Goal: Task Accomplishment & Management: Manage account settings

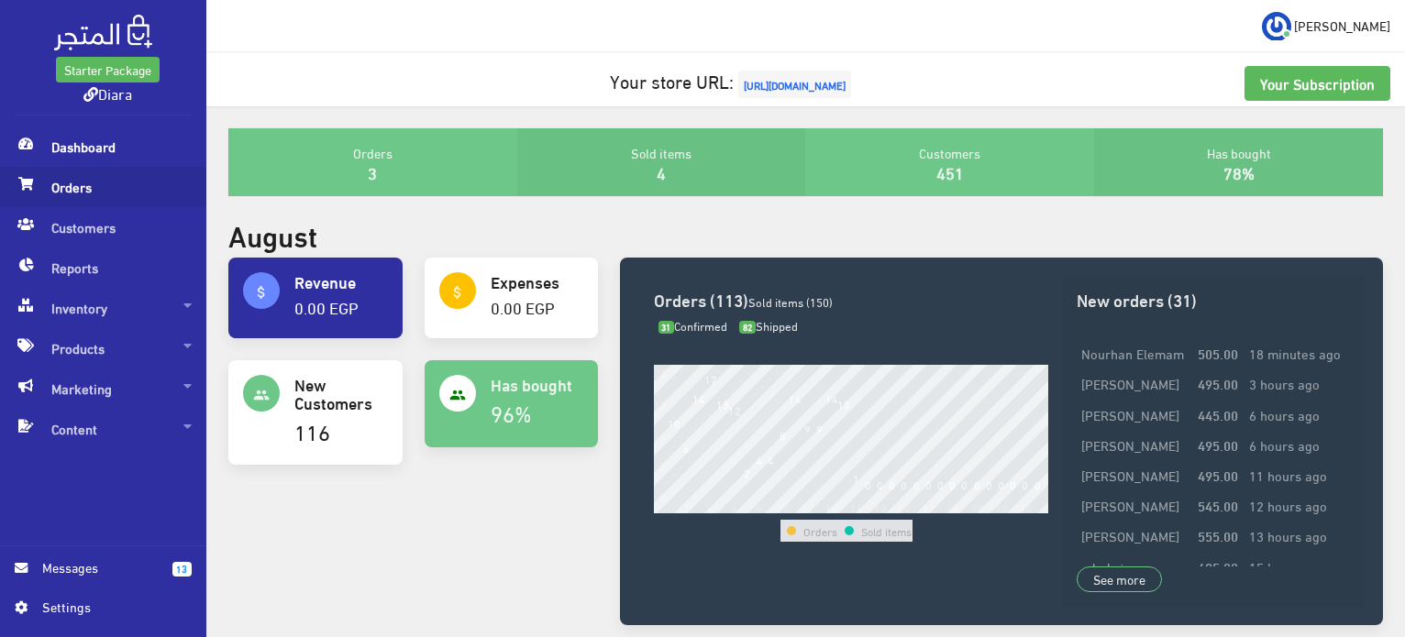
click at [73, 193] on span "Orders" at bounding box center [103, 187] width 177 height 40
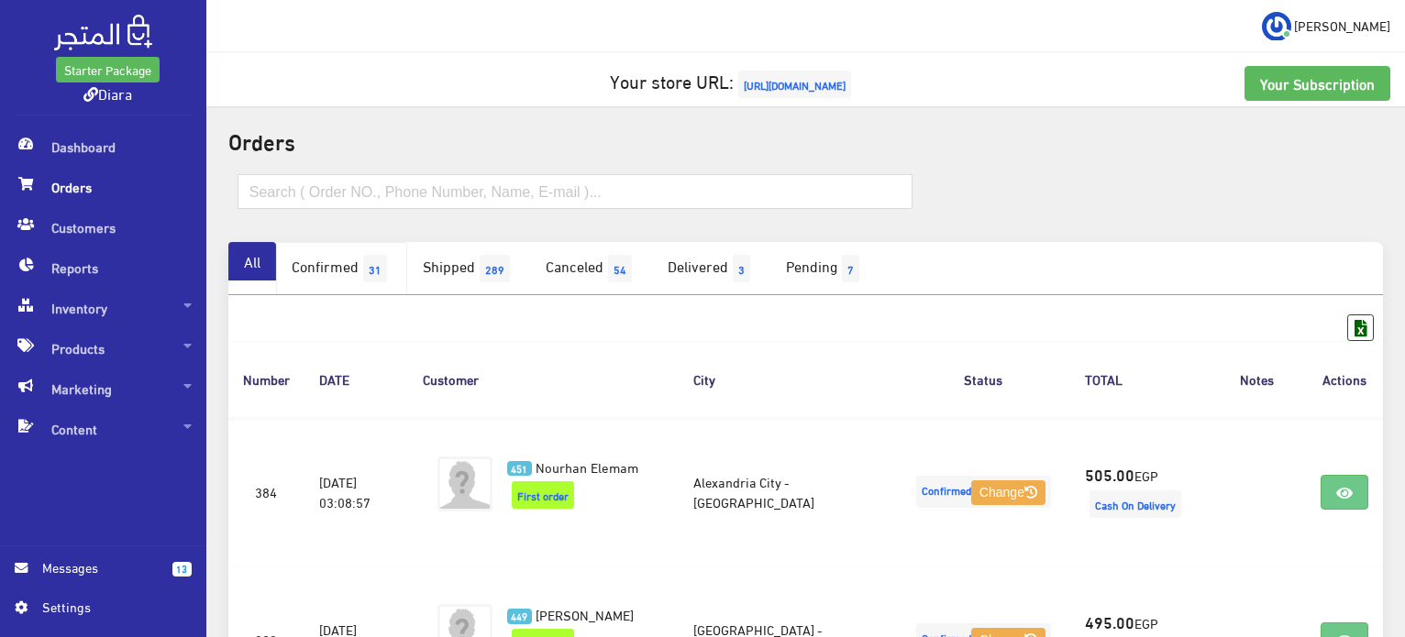
click at [357, 283] on link "Confirmed 31" at bounding box center [341, 268] width 131 height 53
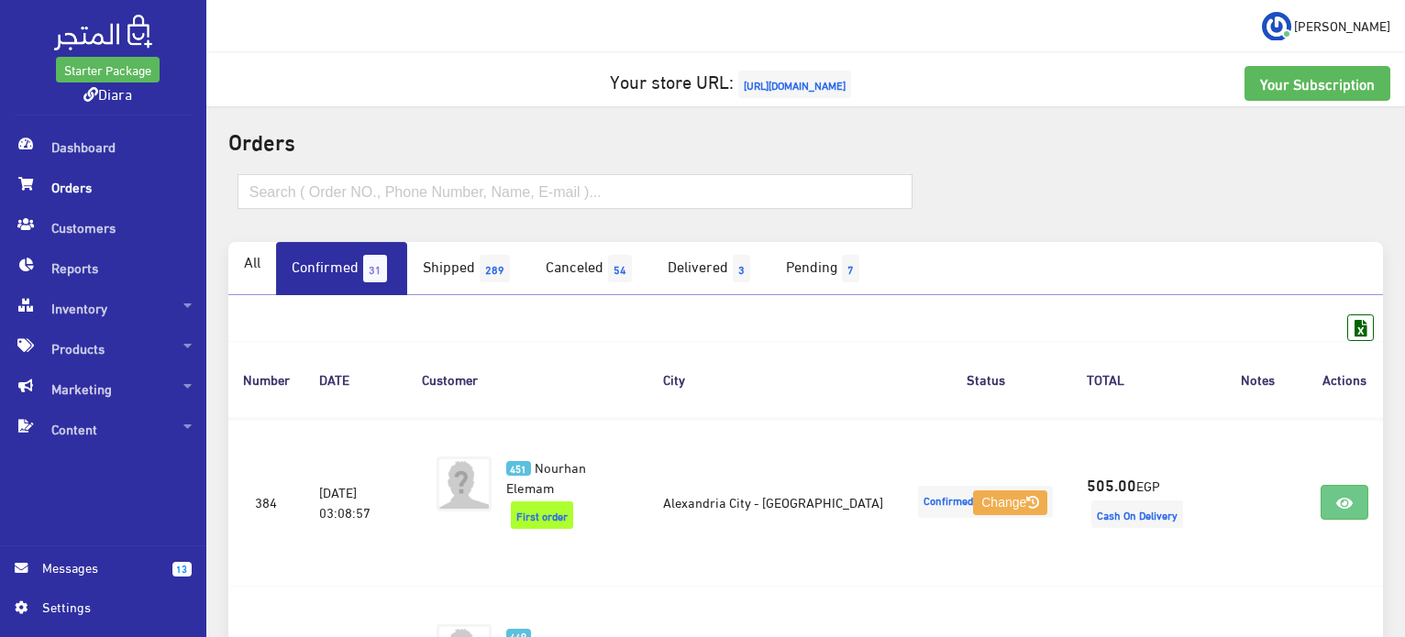
scroll to position [557, 0]
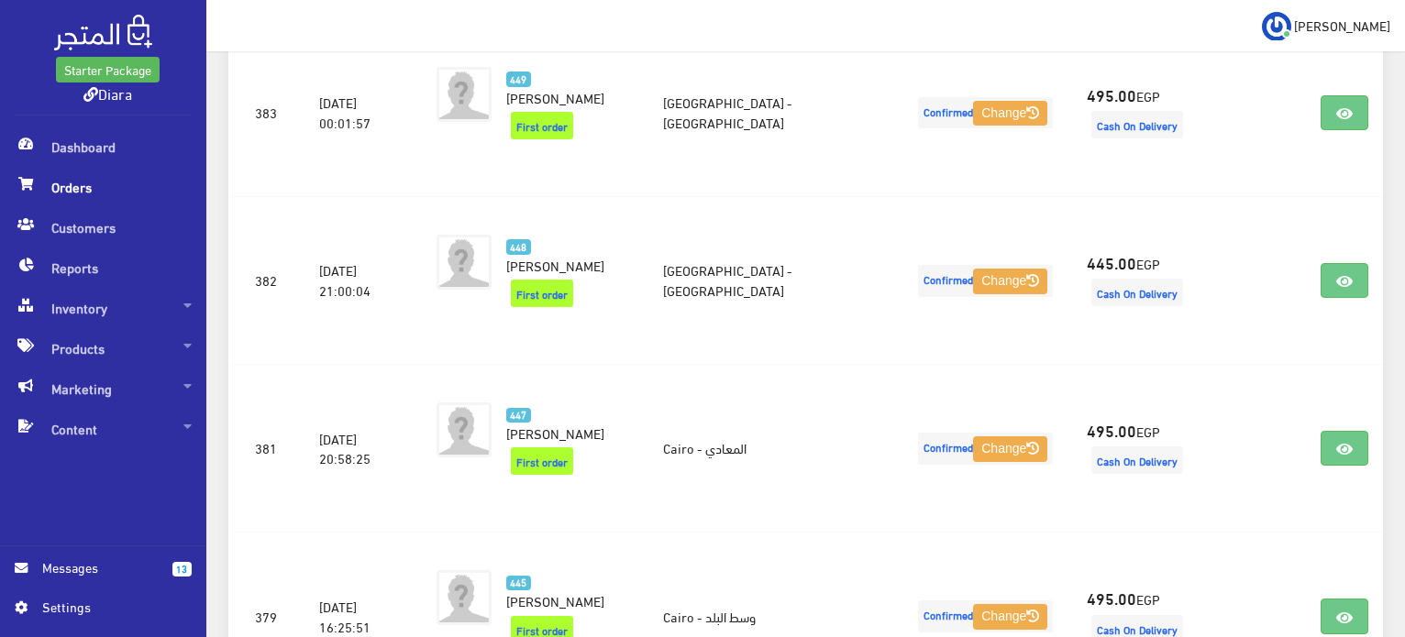
drag, startPoint x: 1394, startPoint y: 117, endPoint x: 1405, endPoint y: 53, distance: 65.3
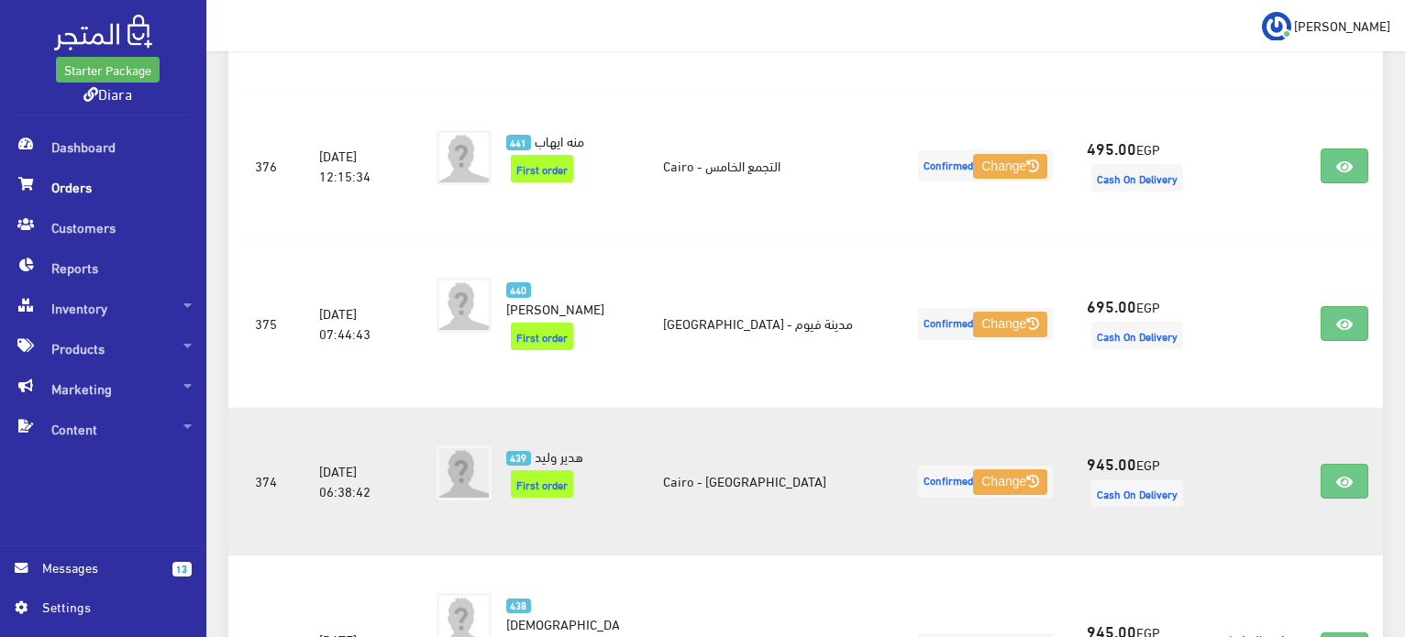
scroll to position [1227, 0]
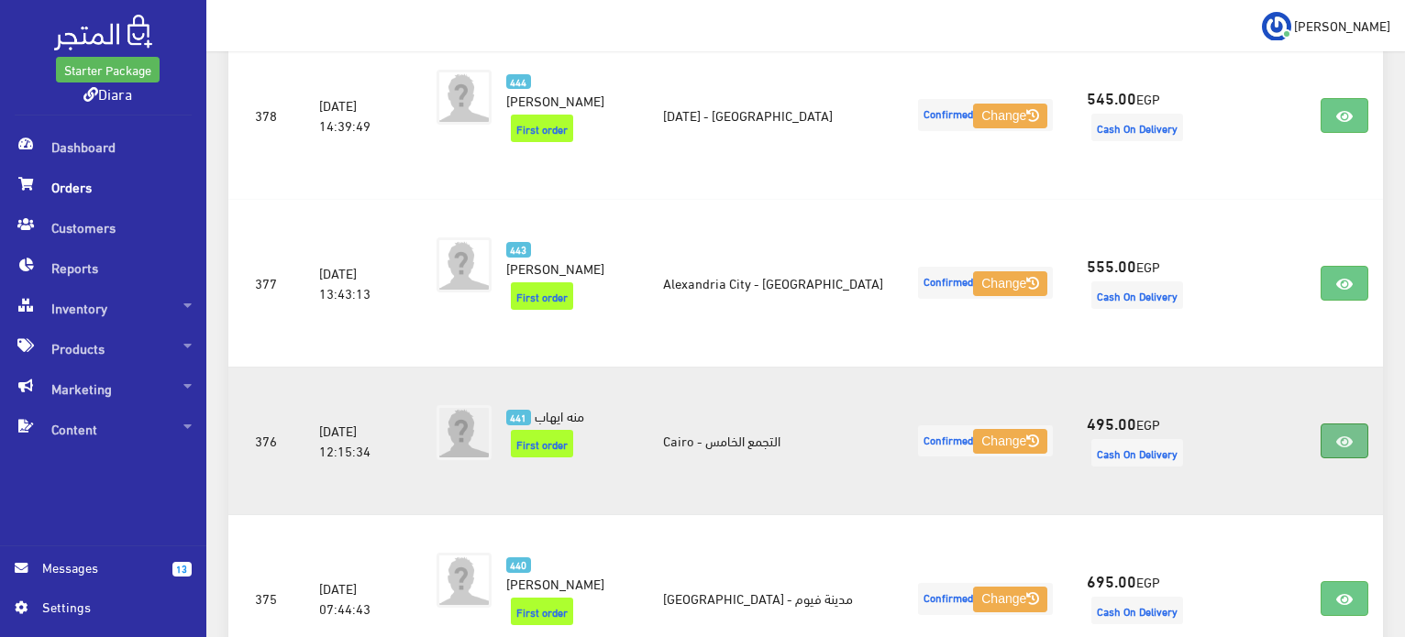
drag, startPoint x: 1319, startPoint y: 378, endPoint x: 1350, endPoint y: 375, distance: 30.4
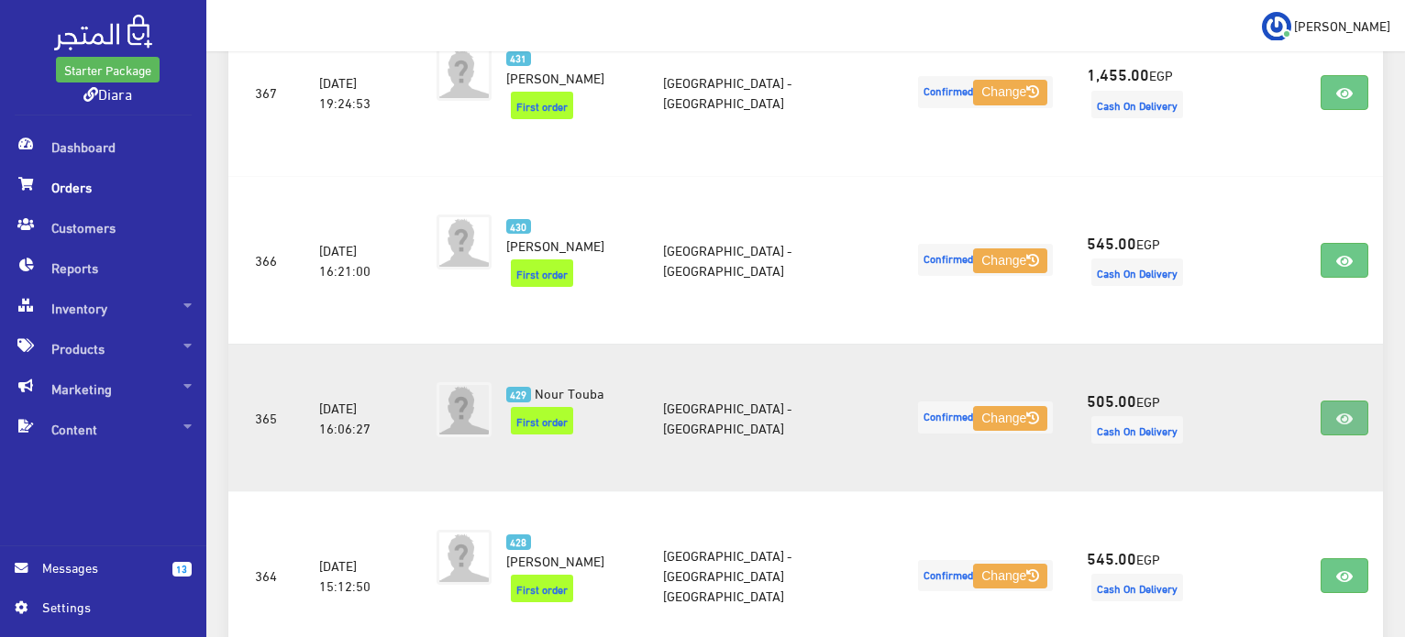
scroll to position [3052, 0]
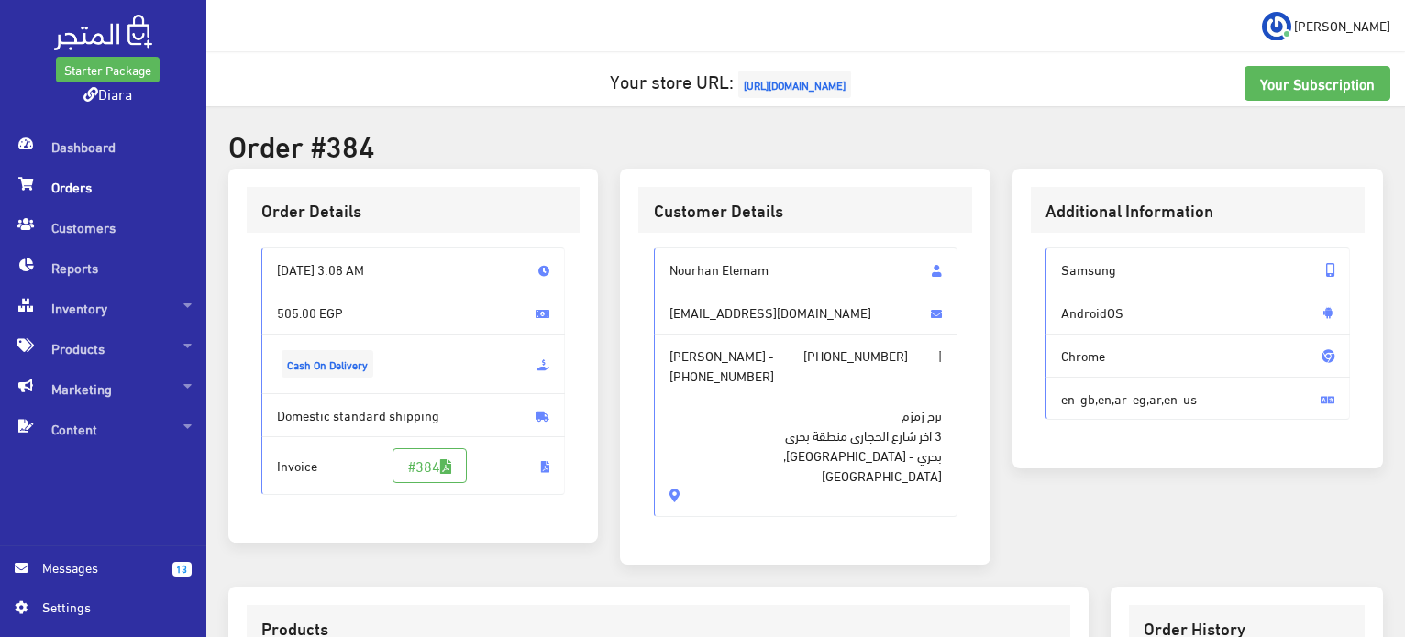
scroll to position [519, 0]
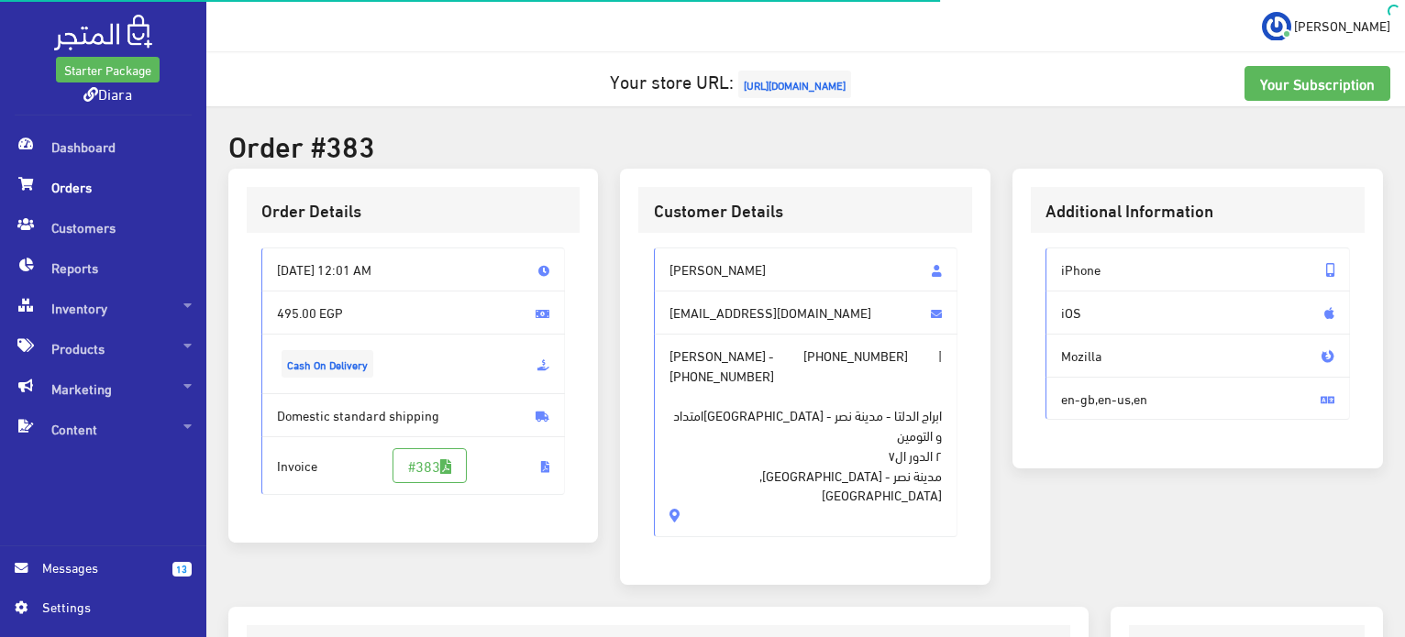
scroll to position [519, 0]
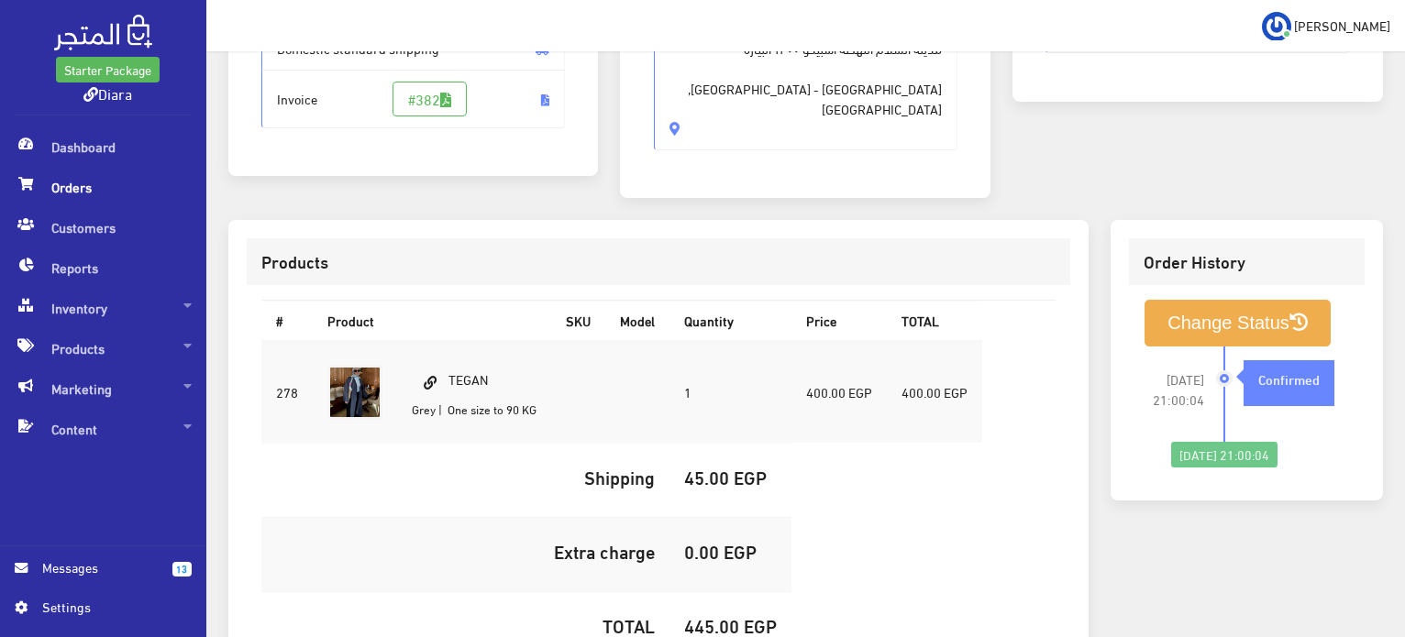
scroll to position [519, 0]
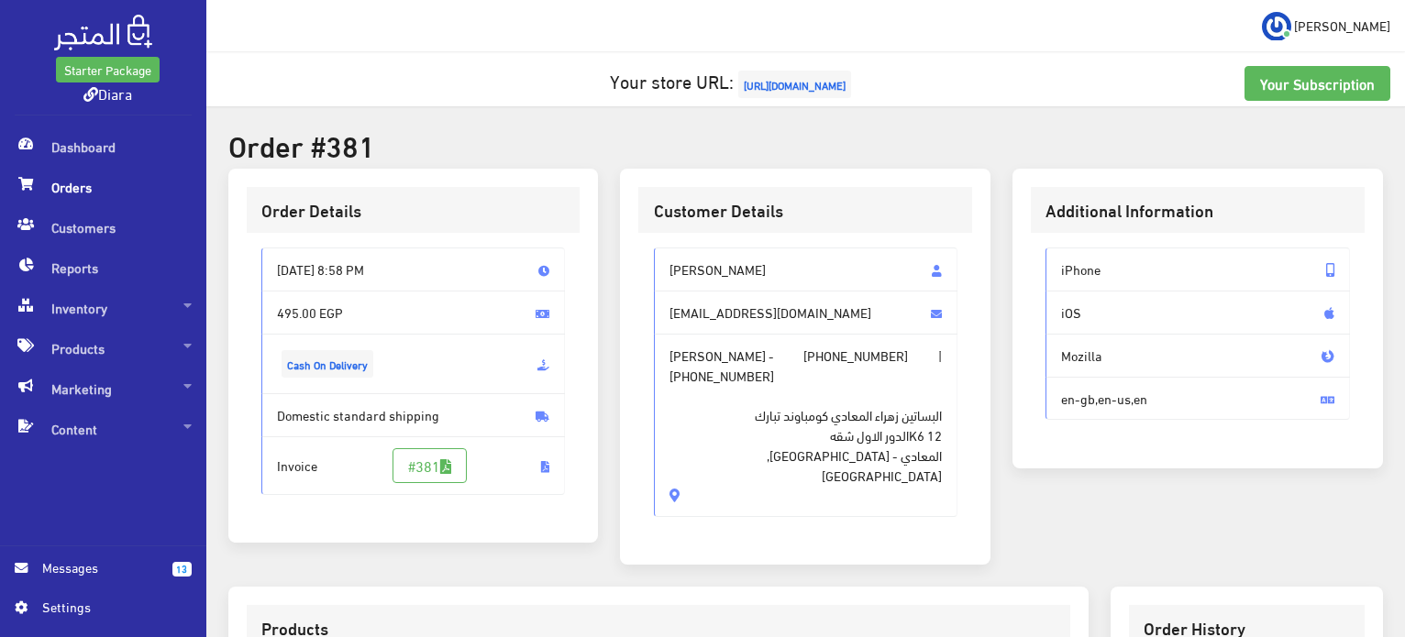
scroll to position [519, 0]
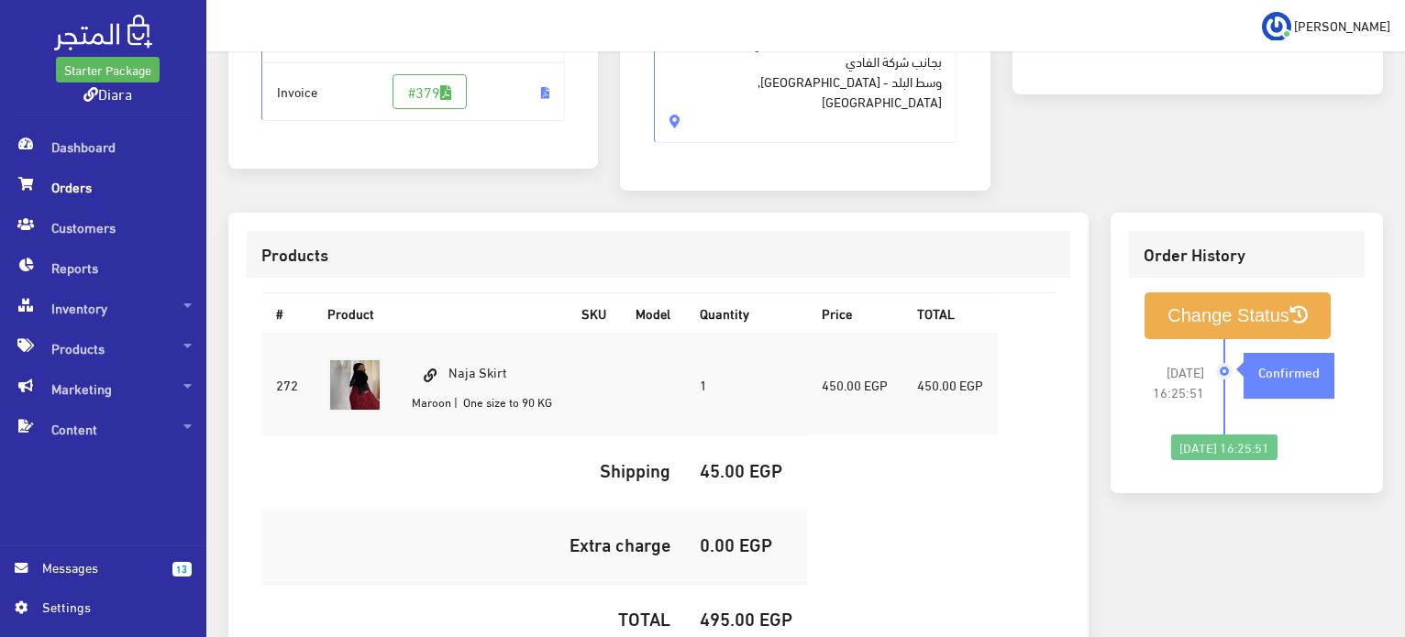
scroll to position [519, 0]
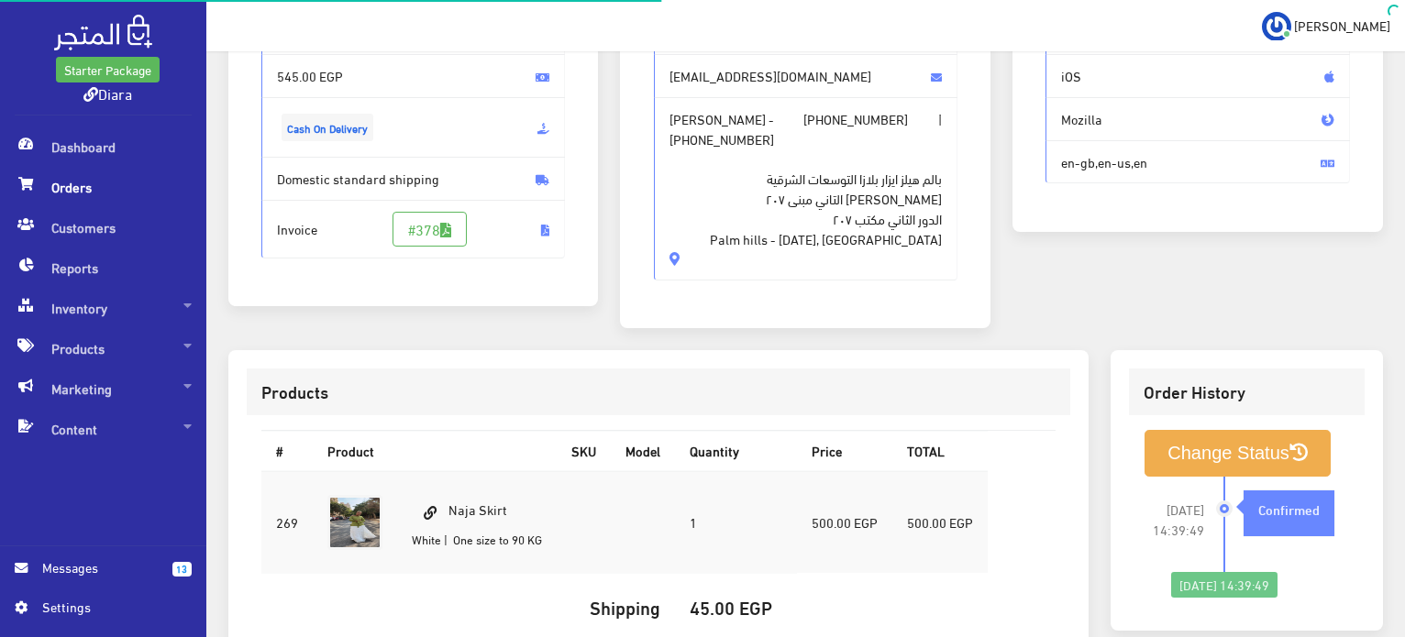
scroll to position [367, 0]
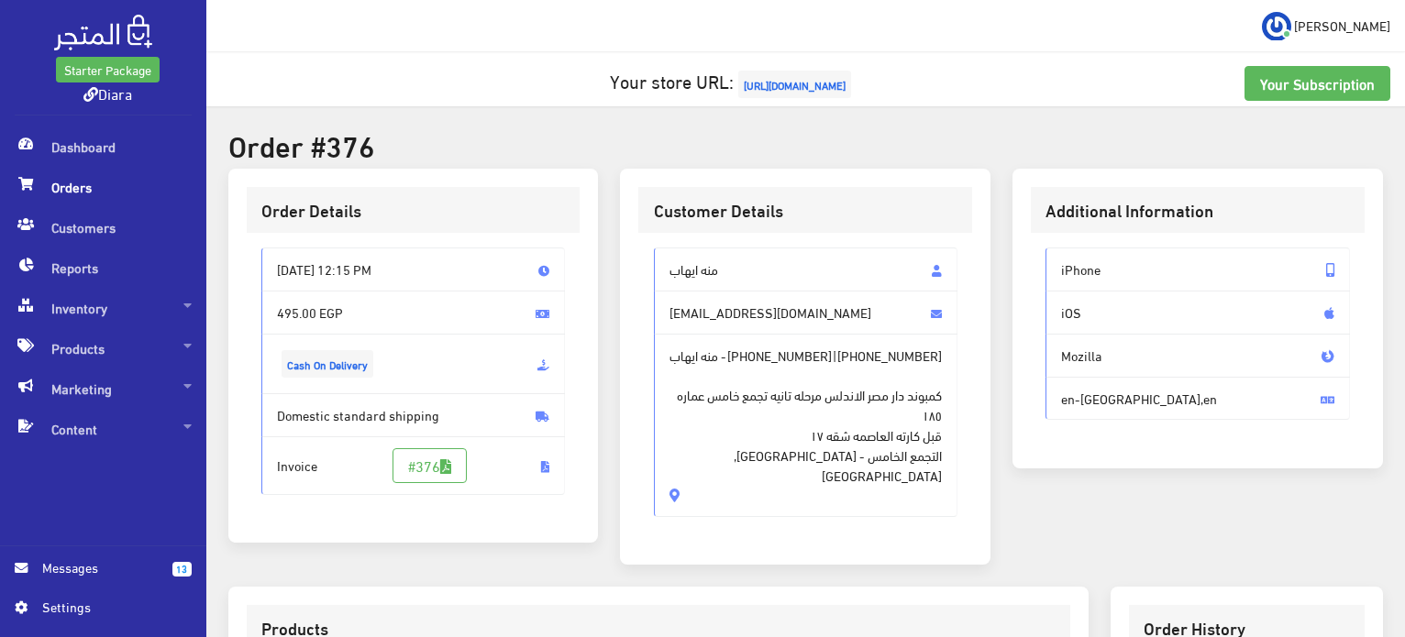
scroll to position [523, 0]
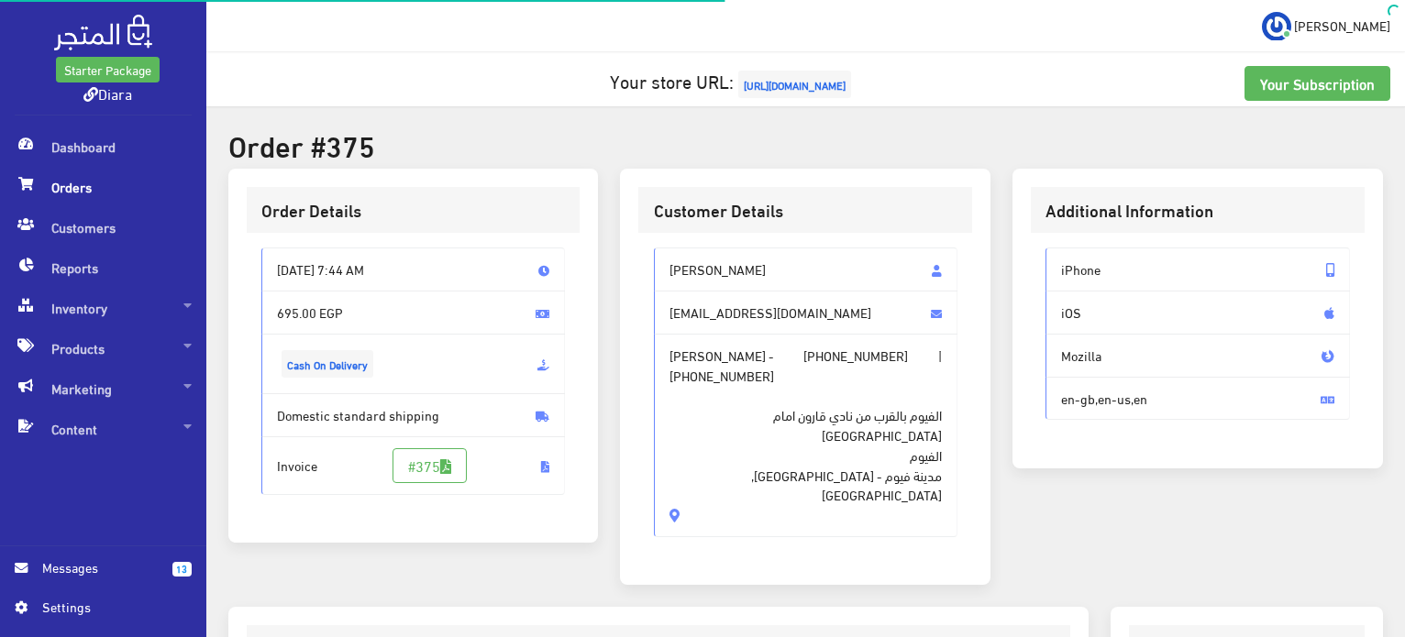
scroll to position [621, 0]
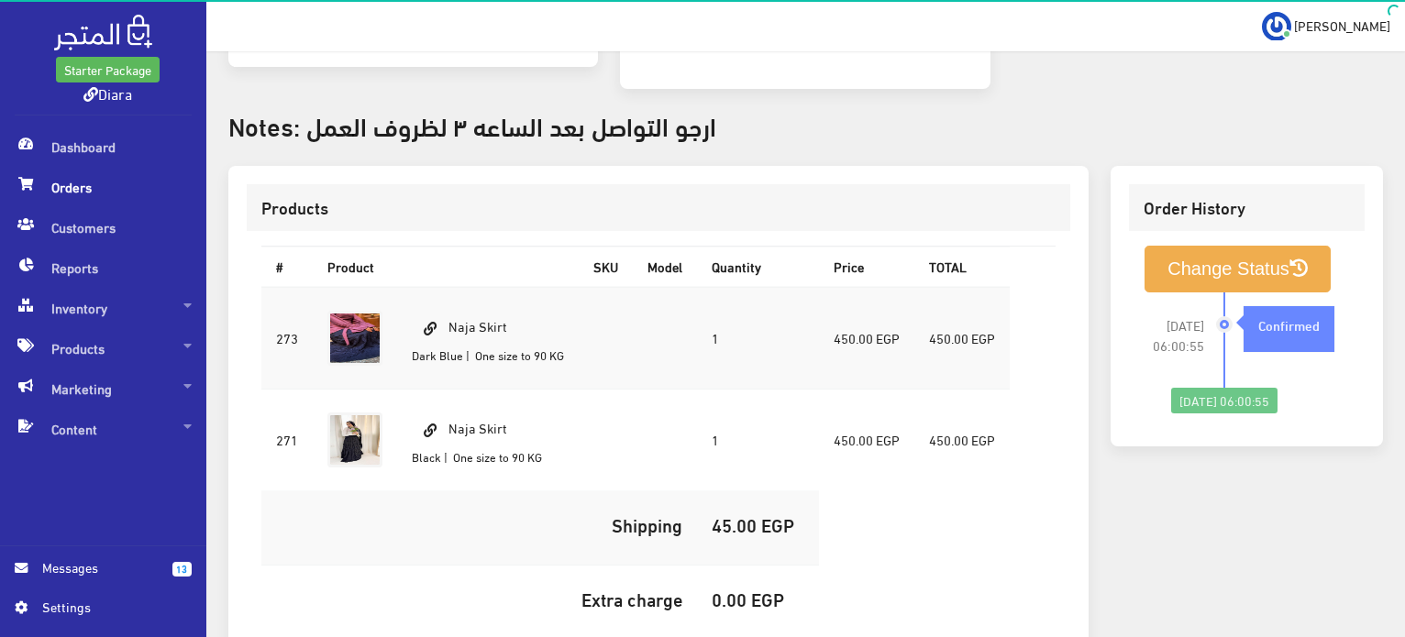
scroll to position [678, 0]
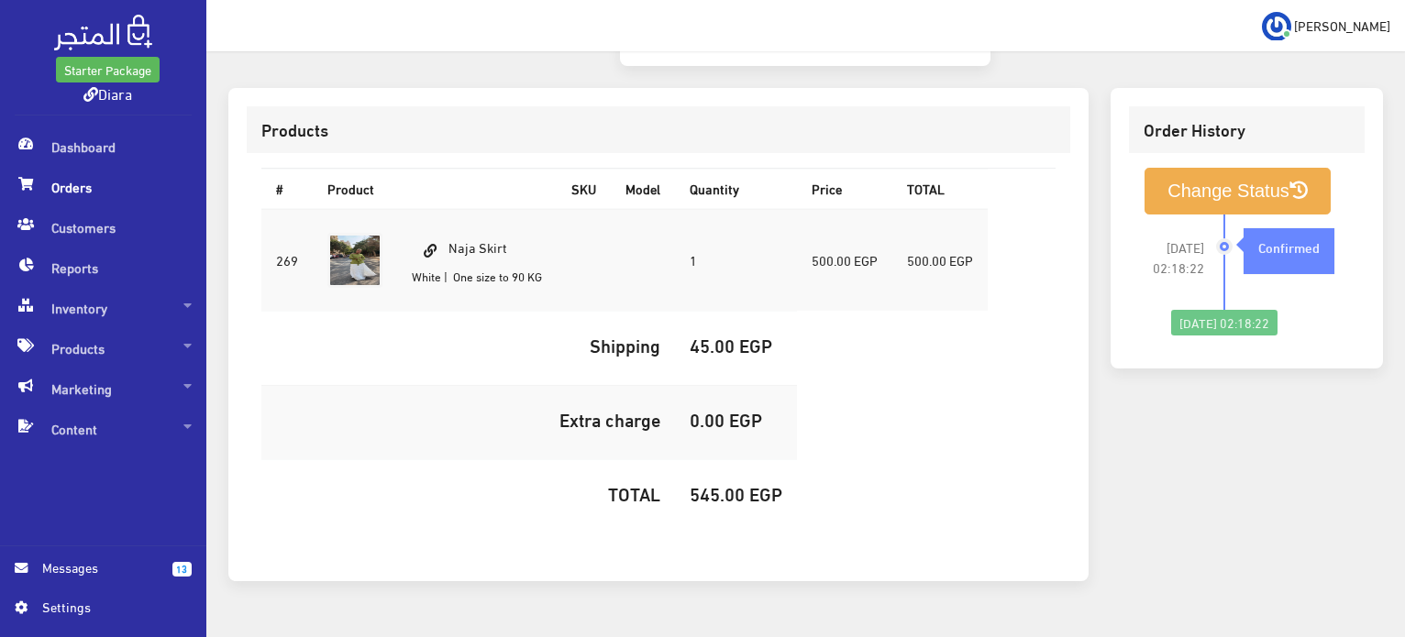
scroll to position [523, 0]
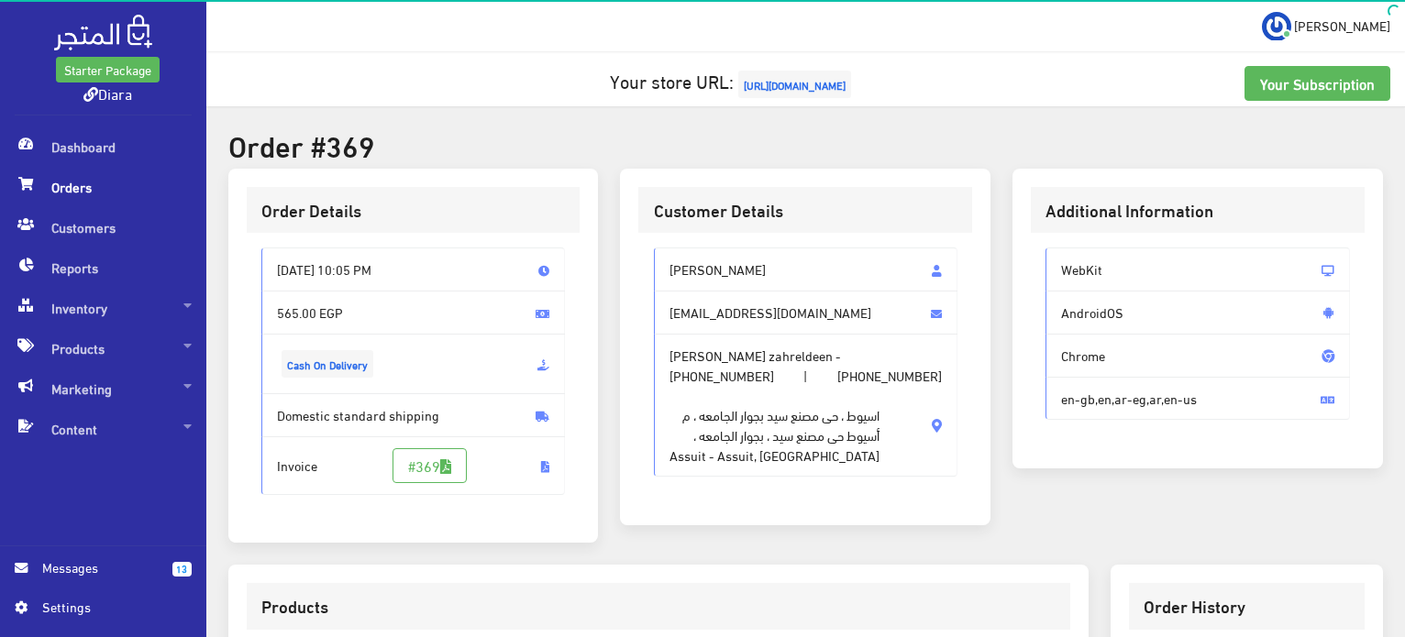
scroll to position [519, 0]
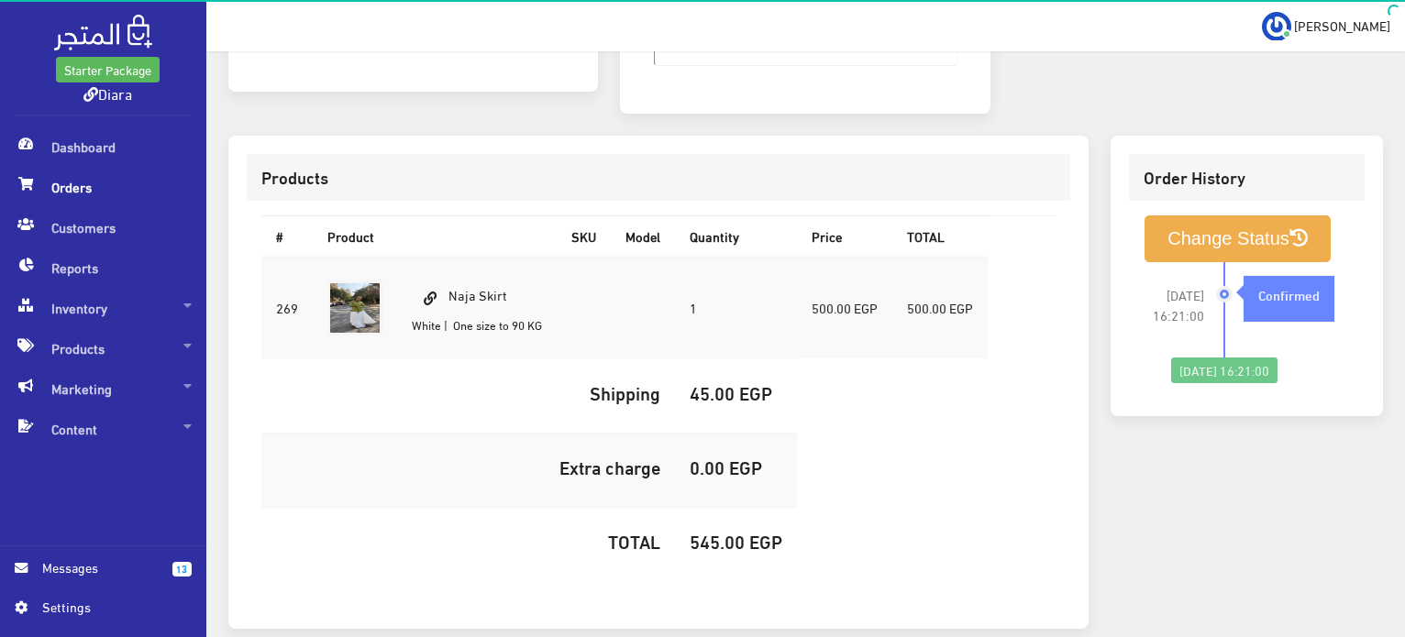
scroll to position [519, 0]
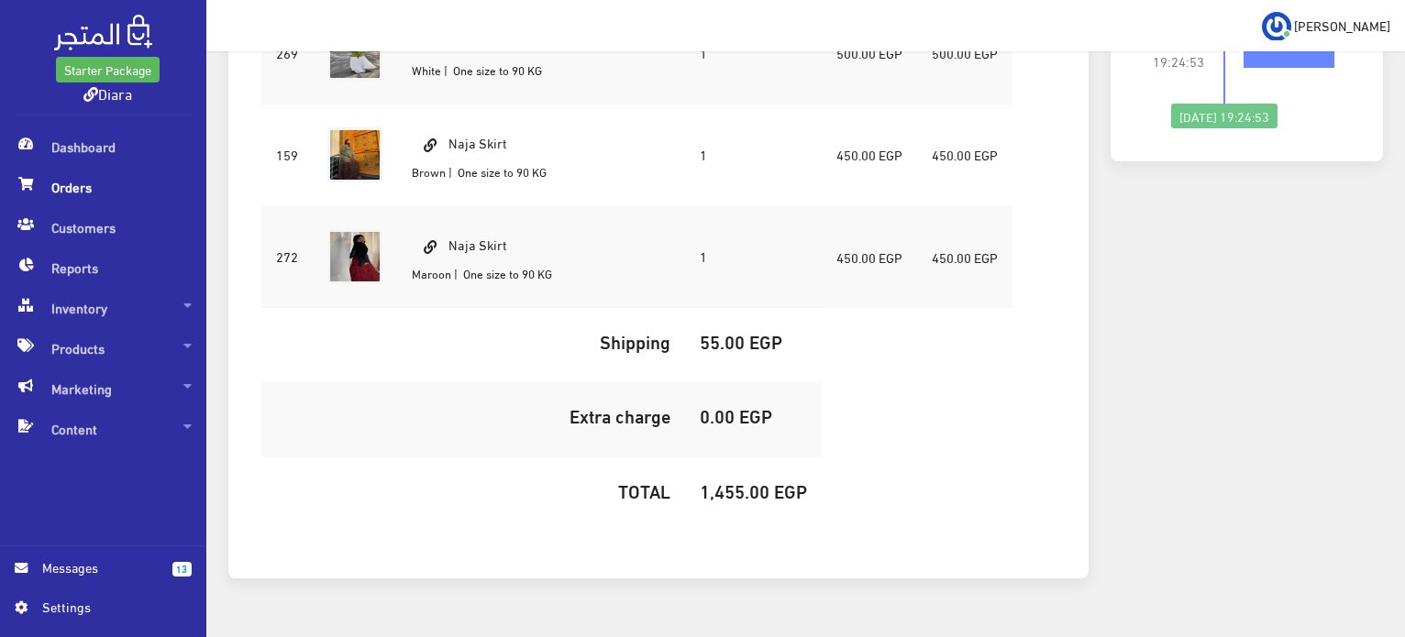
scroll to position [470, 0]
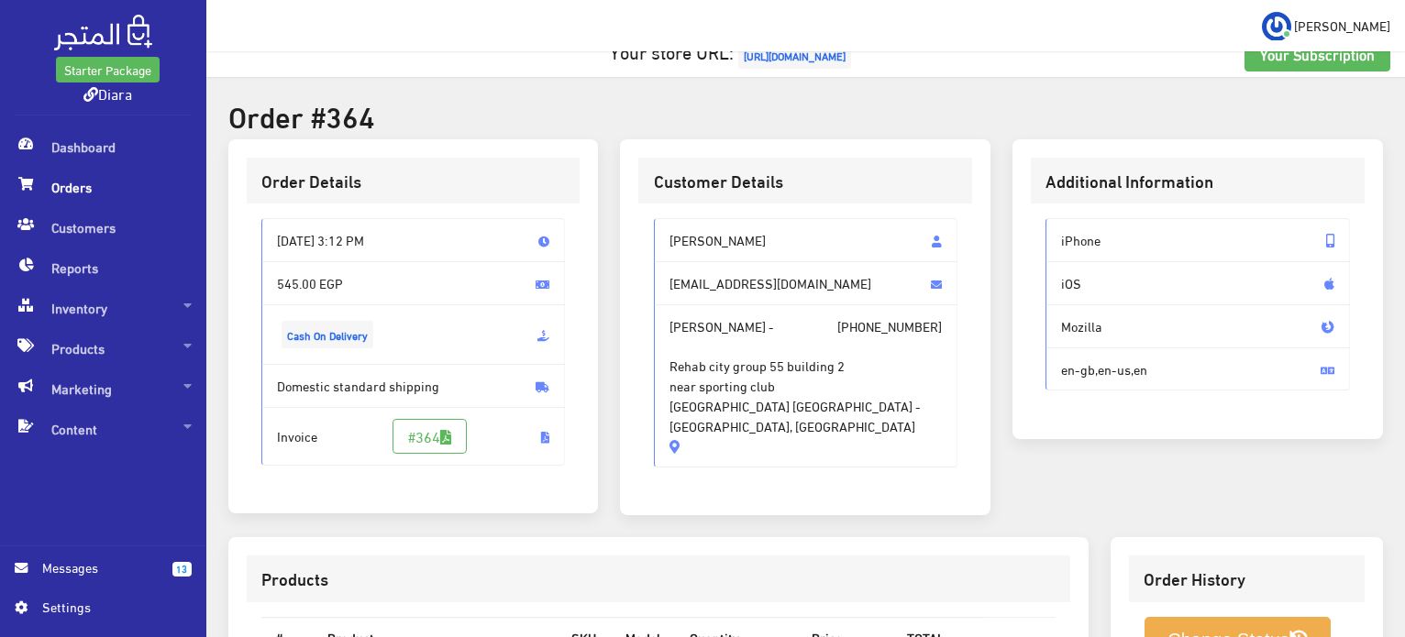
scroll to position [519, 0]
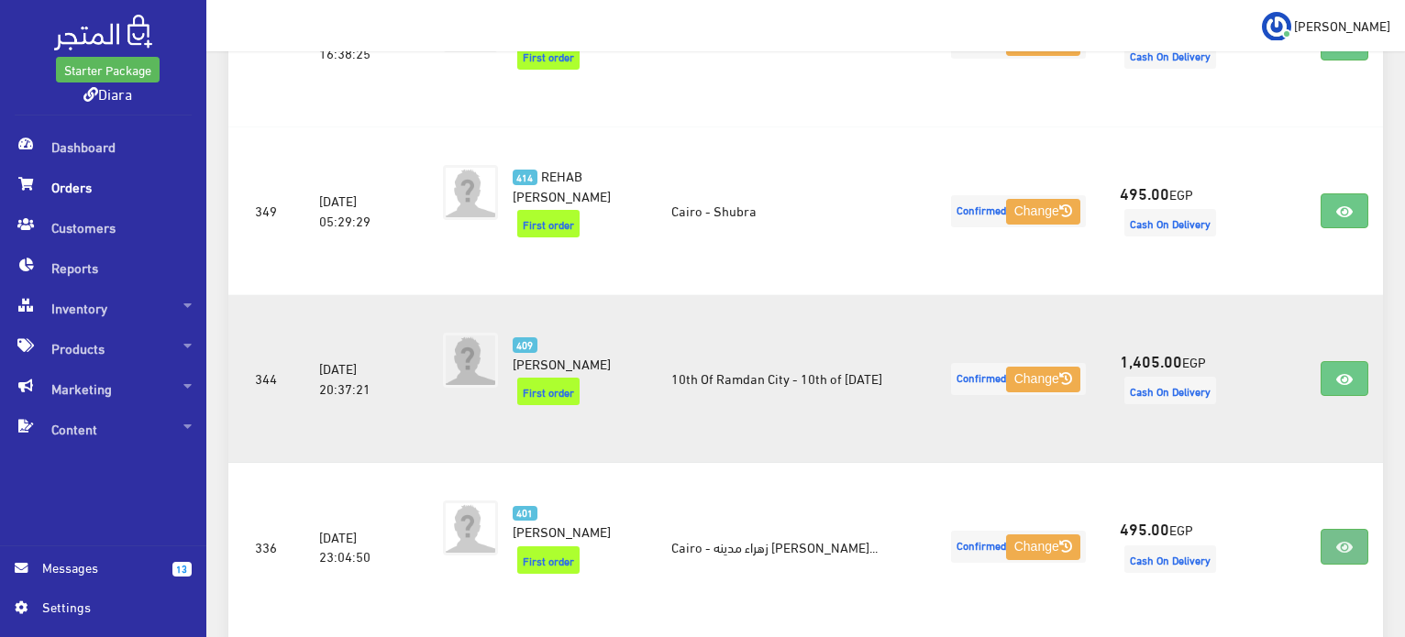
scroll to position [1647, 0]
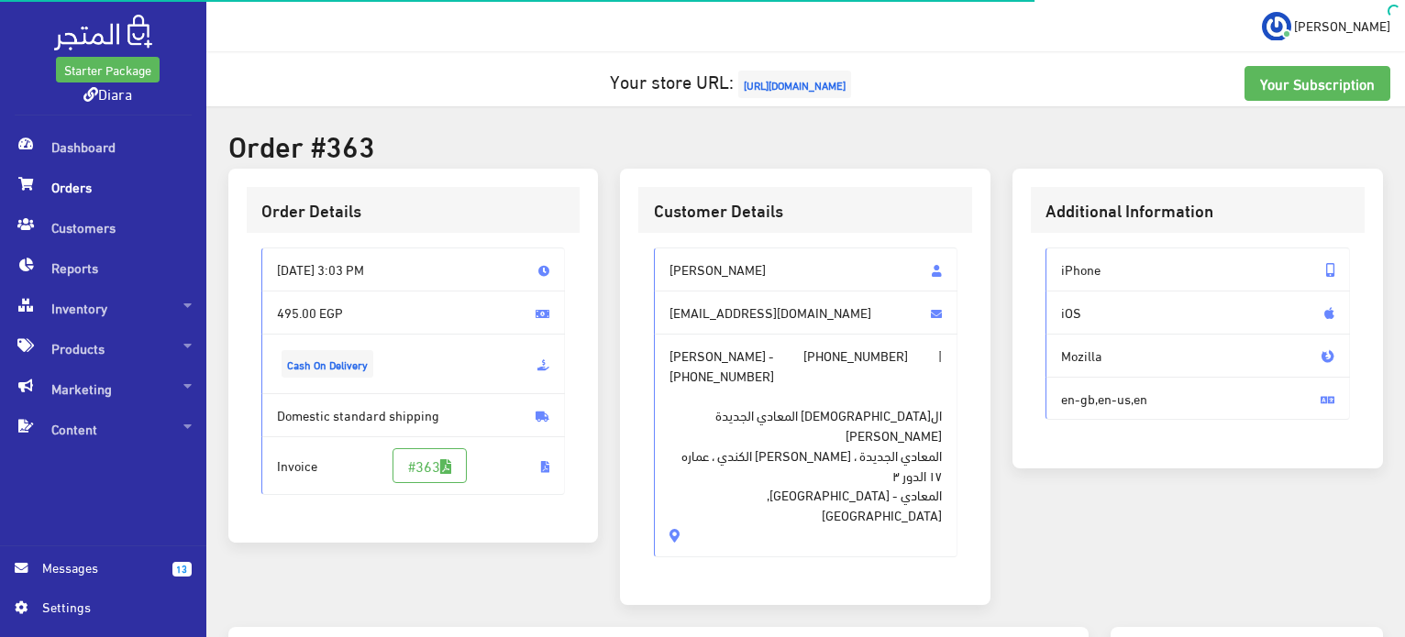
scroll to position [458, 0]
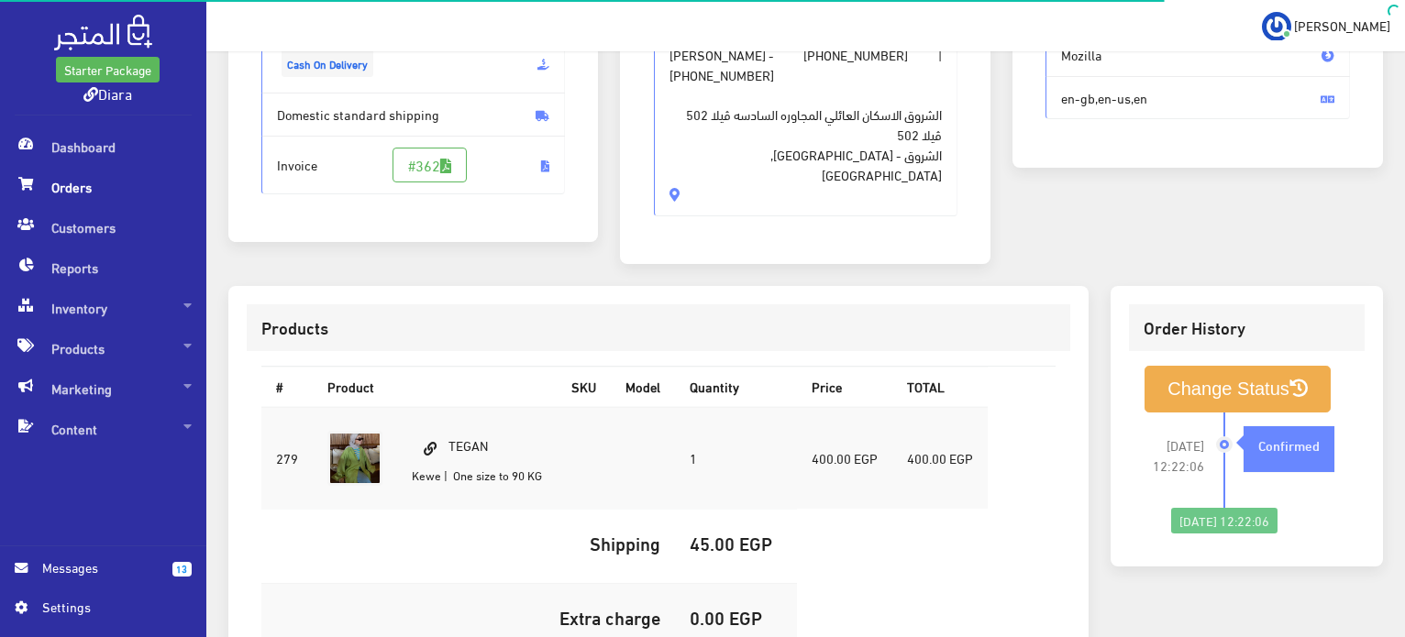
scroll to position [367, 0]
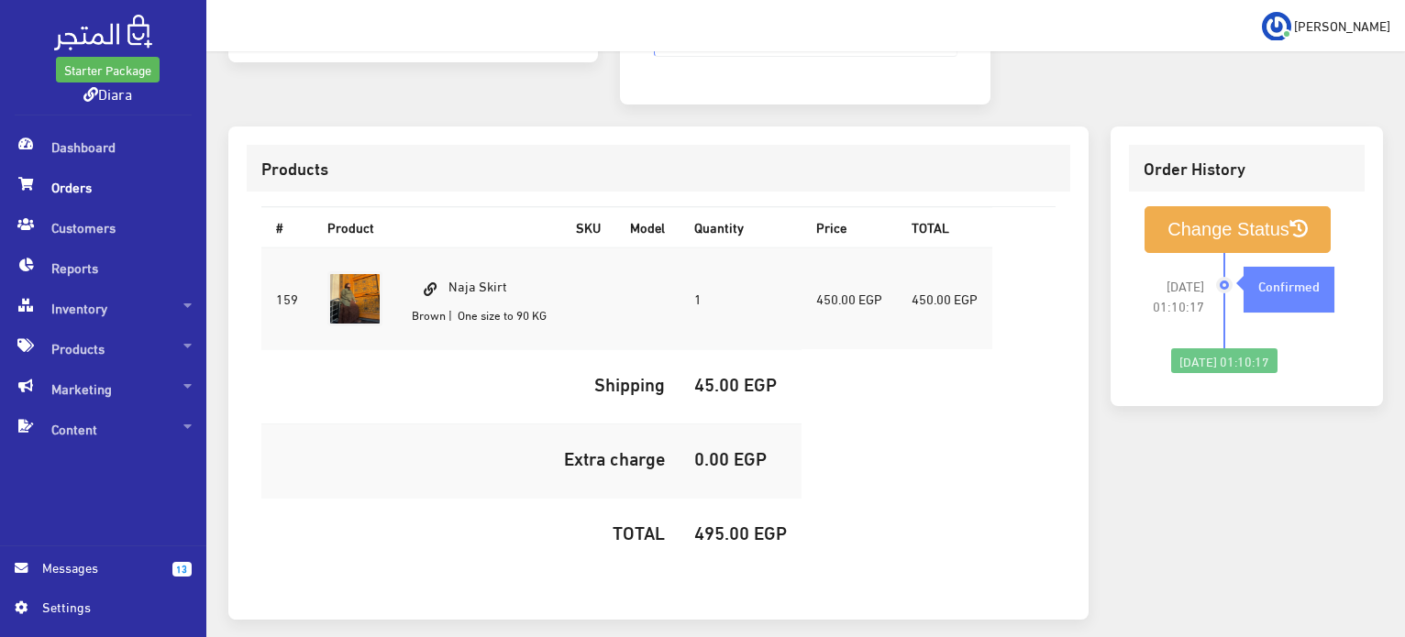
scroll to position [244, 0]
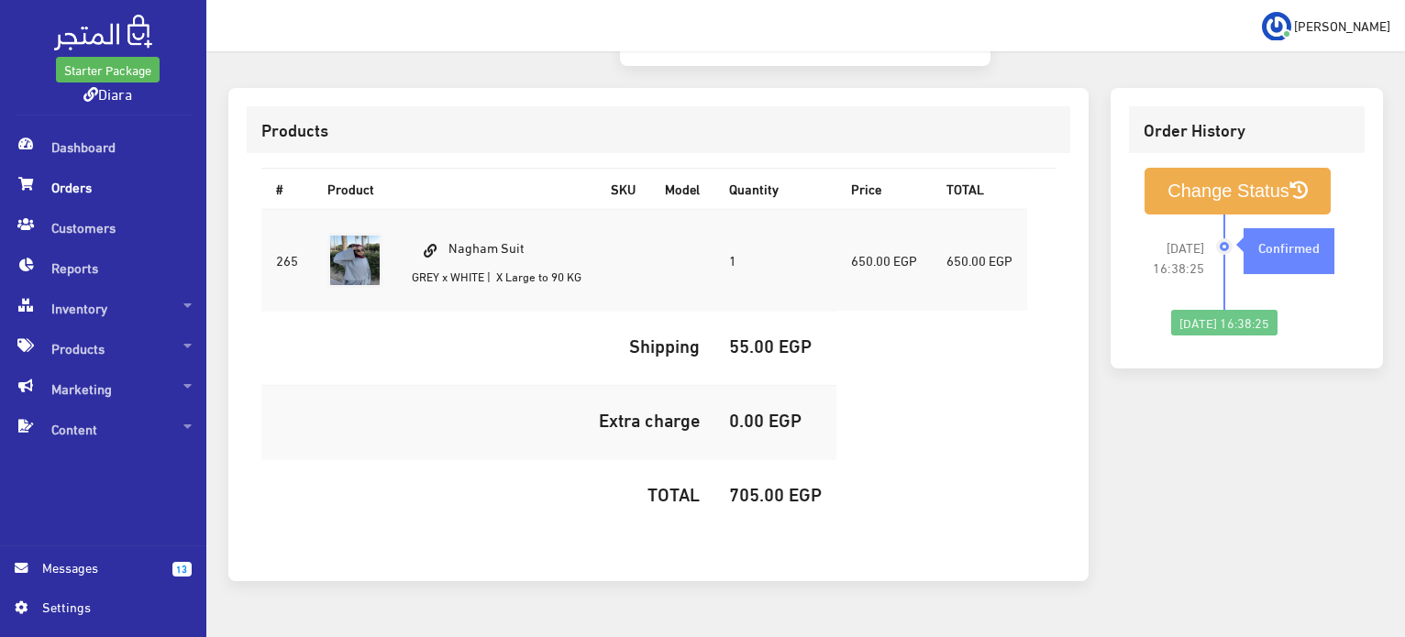
scroll to position [244, 0]
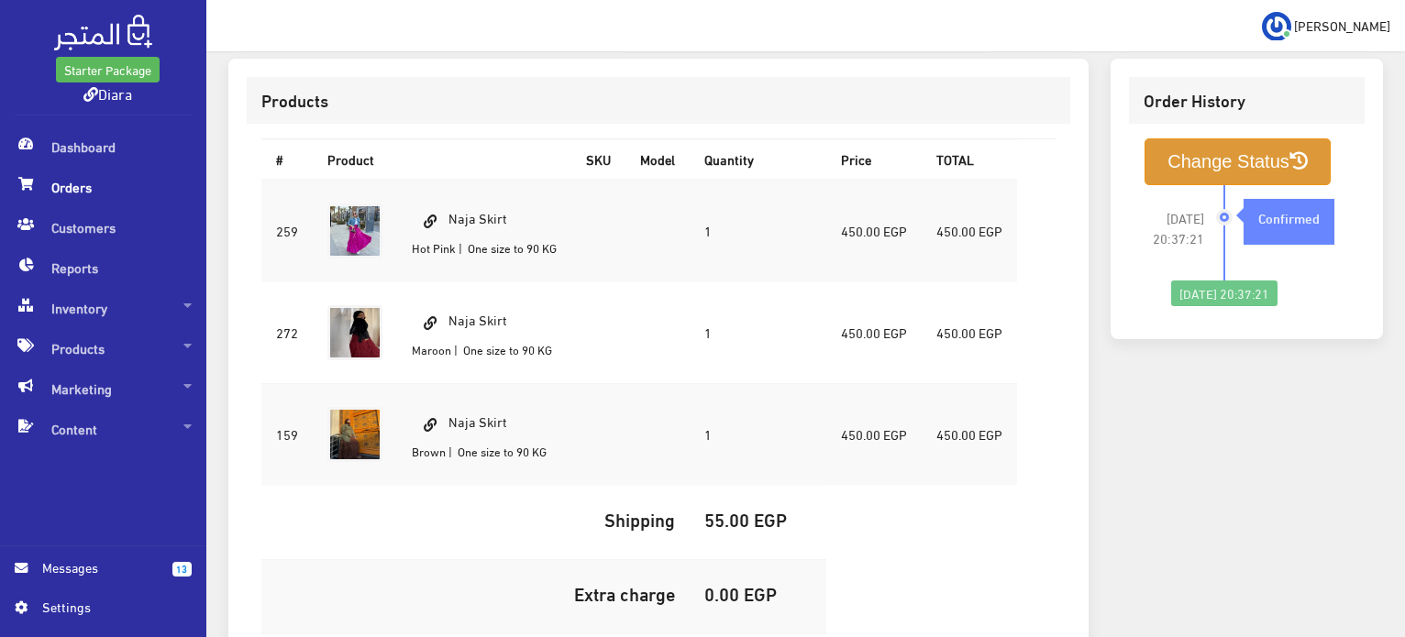
scroll to position [550, 0]
